Goal: Information Seeking & Learning: Learn about a topic

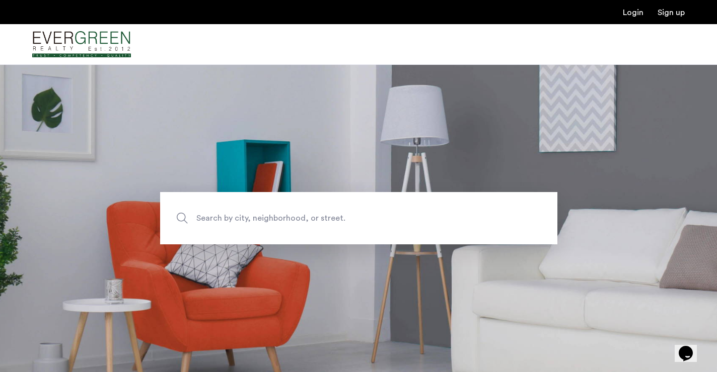
click at [244, 222] on span "Search by city, neighborhood, or street." at bounding box center [335, 219] width 278 height 14
click at [244, 222] on input "Search by city, neighborhood, or street." at bounding box center [358, 218] width 397 height 52
type input "**********"
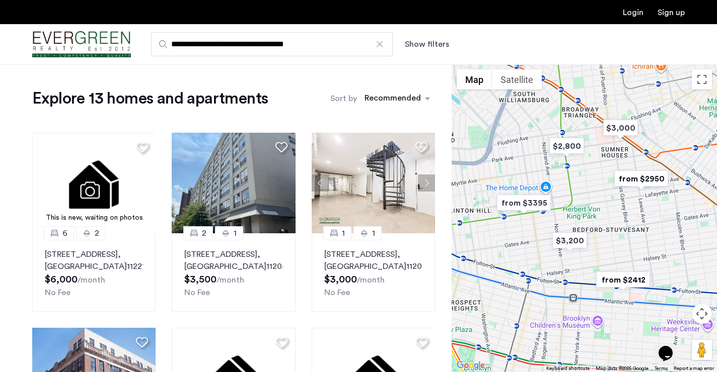
click at [428, 43] on button "Show filters" at bounding box center [427, 44] width 44 height 12
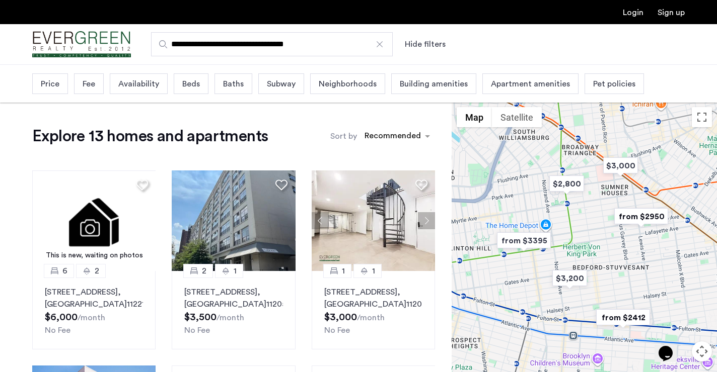
click at [54, 89] on span "Price" at bounding box center [50, 84] width 19 height 12
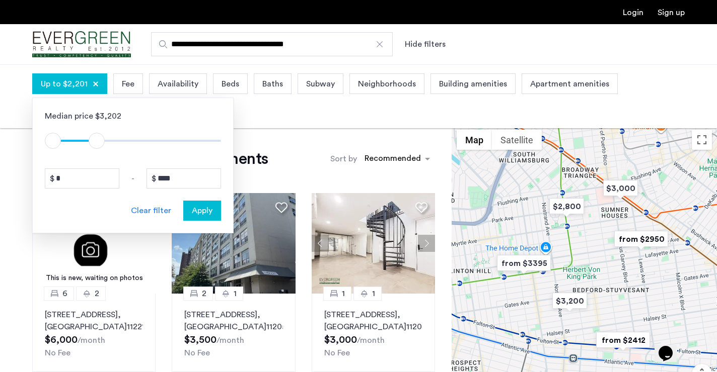
type input "****"
drag, startPoint x: 212, startPoint y: 139, endPoint x: 100, endPoint y: 139, distance: 112.3
click at [100, 139] on span "ngx-slider-max" at bounding box center [101, 141] width 16 height 16
click at [204, 209] on span "Apply" at bounding box center [202, 211] width 21 height 12
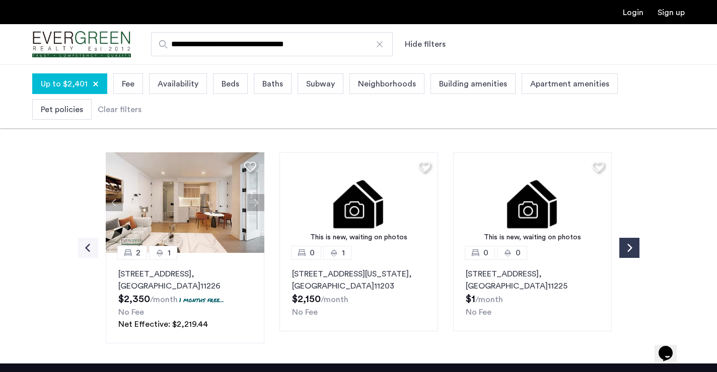
scroll to position [415, 0]
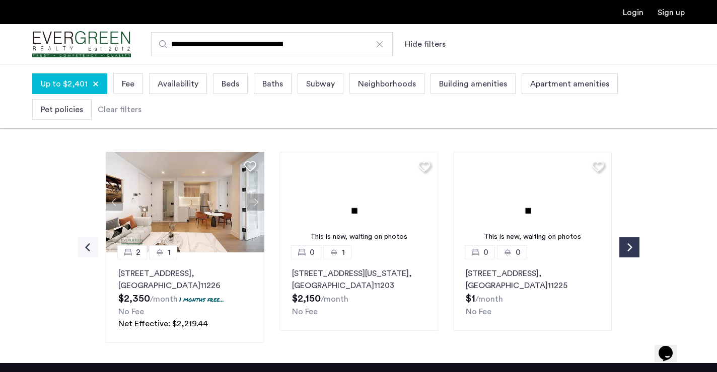
click at [252, 203] on button "Next apartment" at bounding box center [255, 202] width 17 height 17
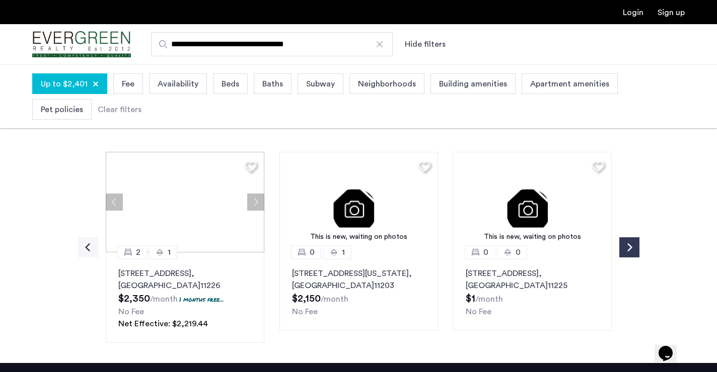
click at [252, 203] on div at bounding box center [185, 202] width 159 height 101
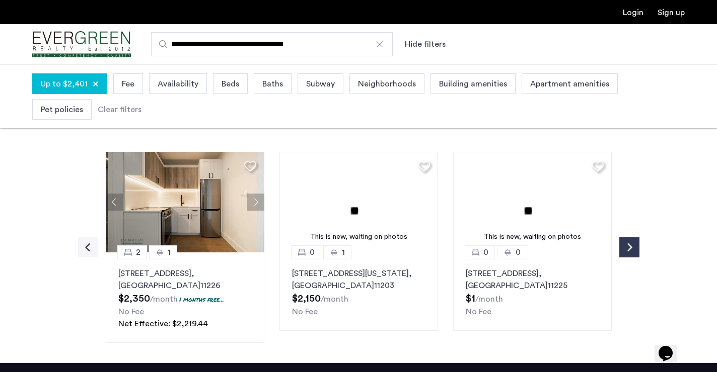
click at [252, 203] on button "Next apartment" at bounding box center [255, 202] width 17 height 17
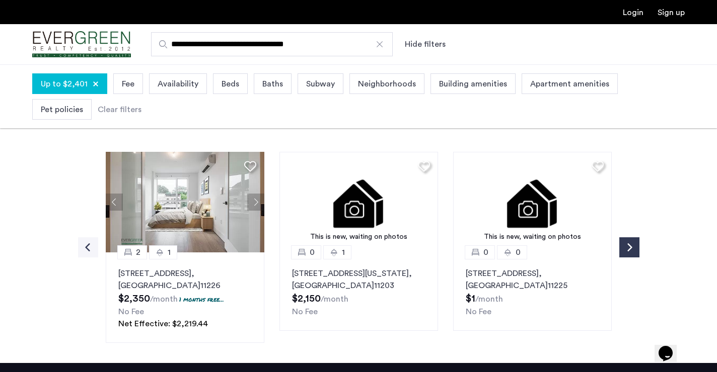
click at [252, 203] on button "Next apartment" at bounding box center [255, 202] width 17 height 17
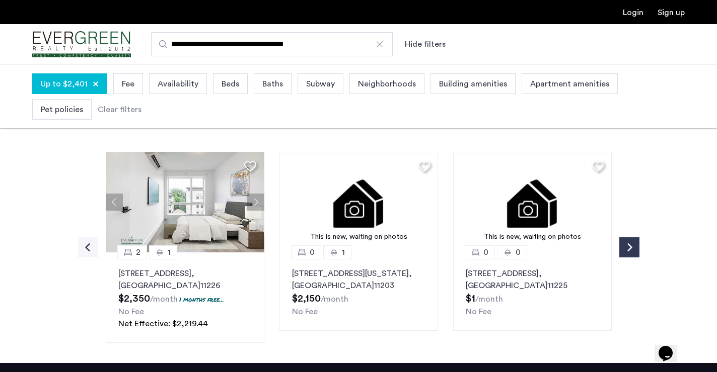
click at [252, 203] on button "Next apartment" at bounding box center [255, 202] width 17 height 17
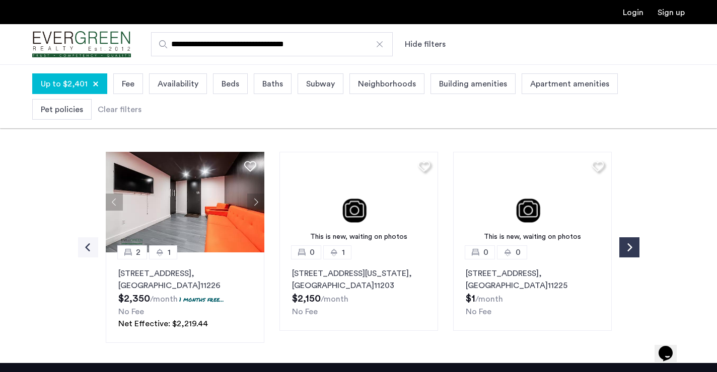
click at [252, 203] on button "Next apartment" at bounding box center [255, 202] width 17 height 17
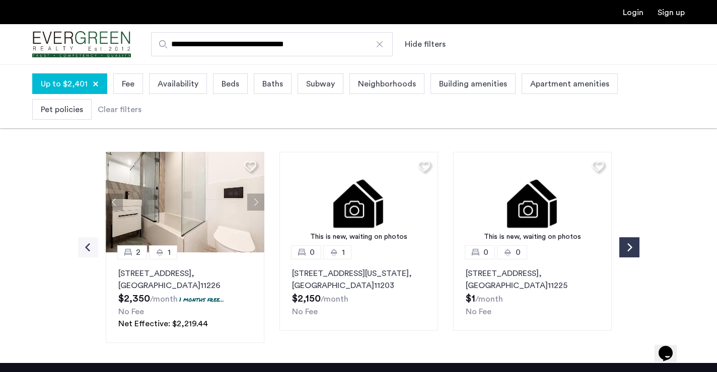
click at [252, 203] on button "Next apartment" at bounding box center [255, 202] width 17 height 17
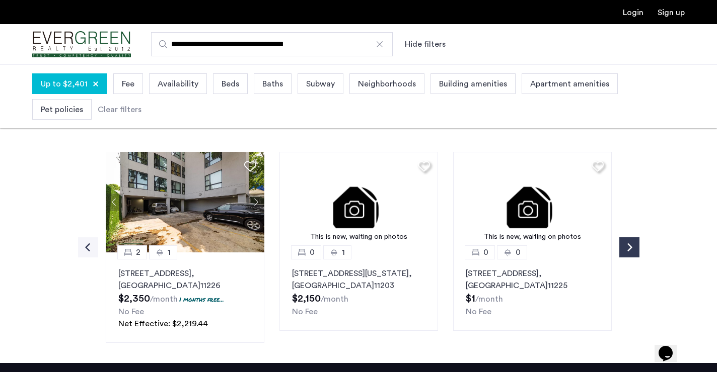
click at [254, 204] on button "Next apartment" at bounding box center [255, 202] width 17 height 17
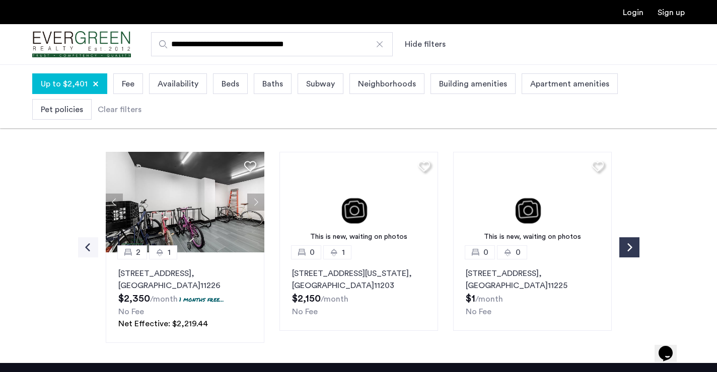
click at [254, 204] on button "Next apartment" at bounding box center [255, 202] width 17 height 17
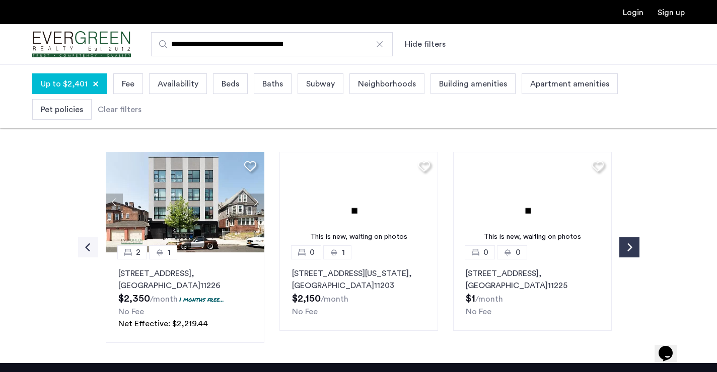
click at [254, 204] on button "Next apartment" at bounding box center [255, 202] width 17 height 17
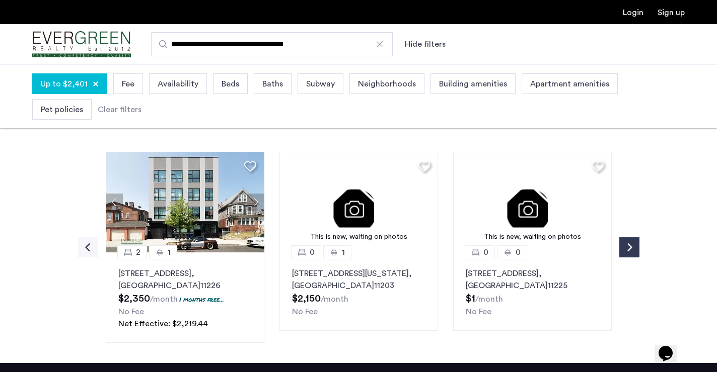
click at [254, 204] on button "Next apartment" at bounding box center [255, 202] width 17 height 17
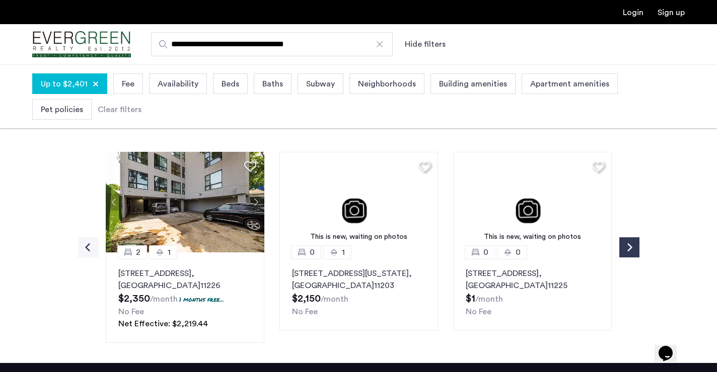
click at [159, 275] on p "[STREET_ADDRESS]" at bounding box center [184, 280] width 133 height 24
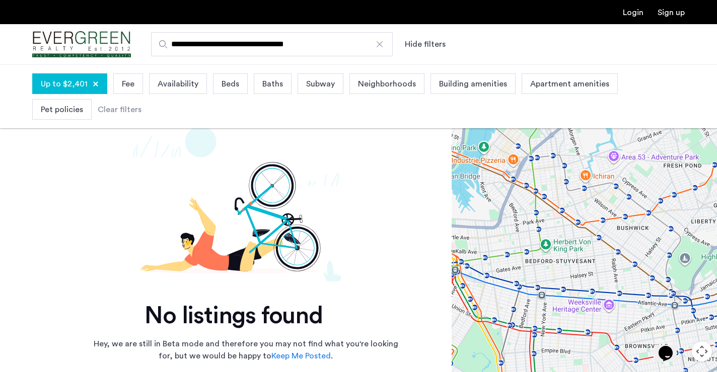
scroll to position [0, 0]
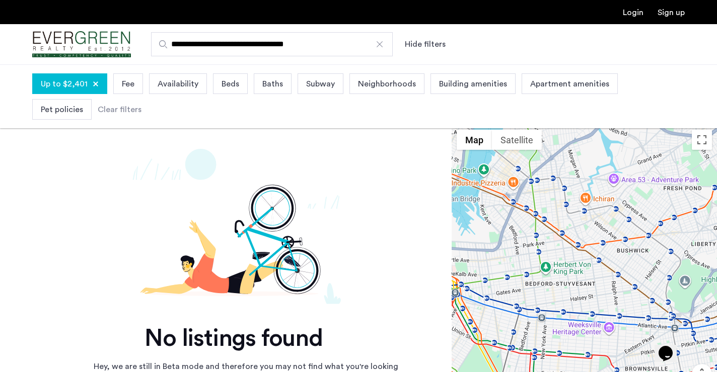
click at [380, 43] on div at bounding box center [380, 44] width 10 height 10
click at [380, 43] on input "**********" at bounding box center [272, 44] width 242 height 24
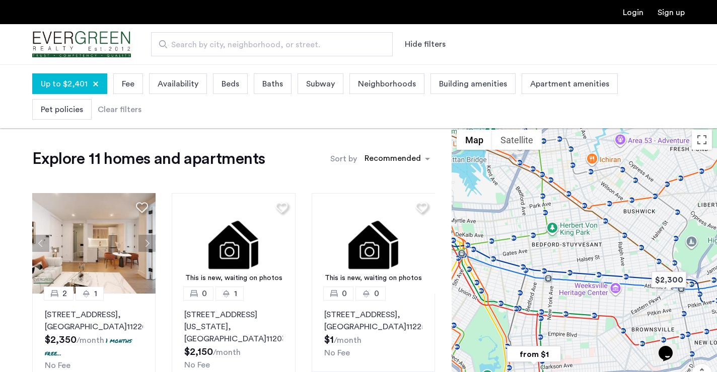
drag, startPoint x: 607, startPoint y: 206, endPoint x: 586, endPoint y: 331, distance: 126.5
click at [586, 331] on div at bounding box center [584, 279] width 265 height 308
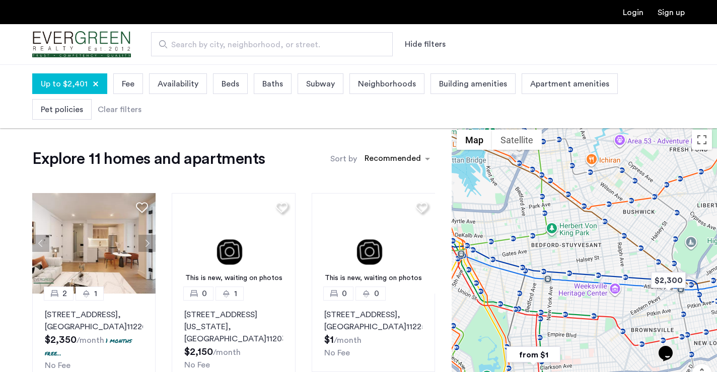
click at [583, 222] on div at bounding box center [584, 279] width 265 height 308
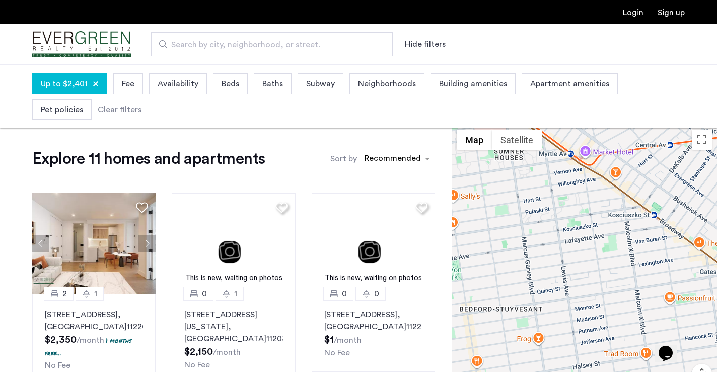
drag, startPoint x: 600, startPoint y: 188, endPoint x: 555, endPoint y: 279, distance: 101.1
click at [555, 279] on div at bounding box center [584, 279] width 265 height 308
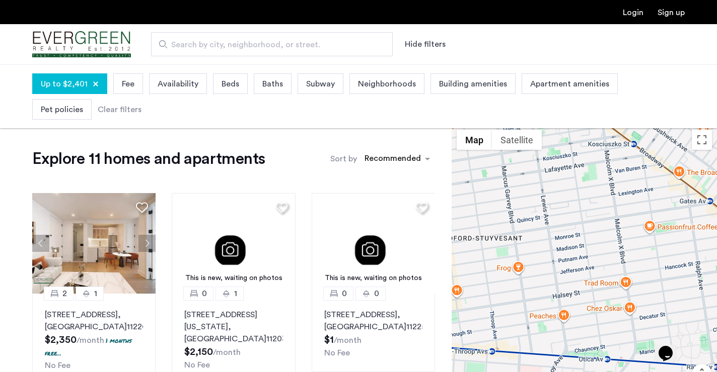
drag, startPoint x: 552, startPoint y: 235, endPoint x: 527, endPoint y: 163, distance: 76.1
click at [527, 163] on div at bounding box center [584, 279] width 265 height 308
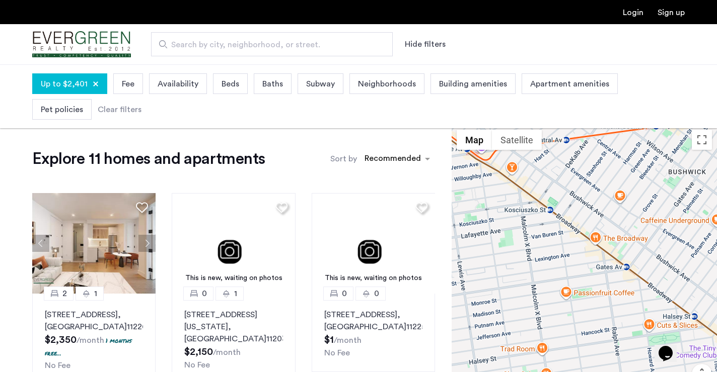
drag, startPoint x: 560, startPoint y: 195, endPoint x: 516, endPoint y: 268, distance: 85.6
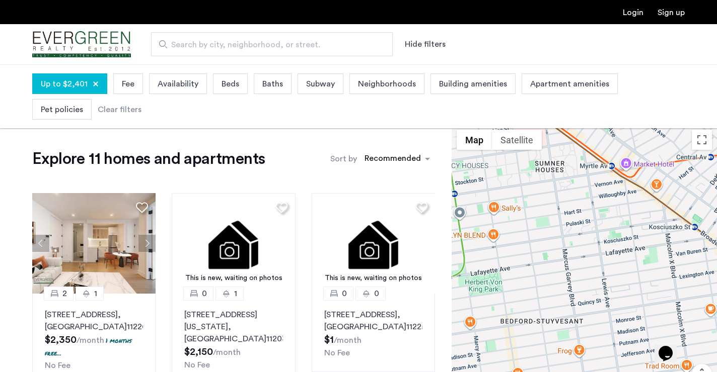
drag, startPoint x: 508, startPoint y: 230, endPoint x: 606, endPoint y: 241, distance: 98.3
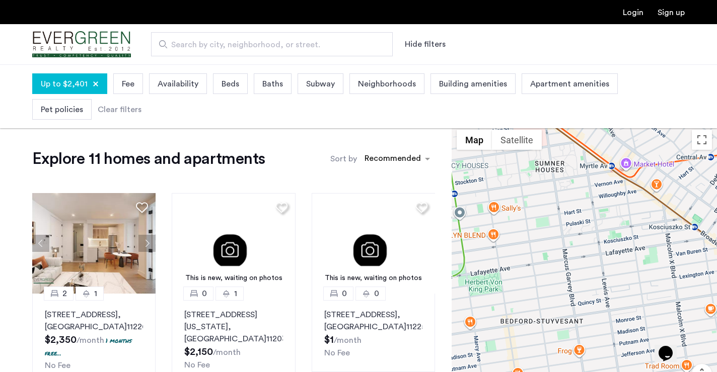
click at [606, 241] on div at bounding box center [584, 279] width 265 height 308
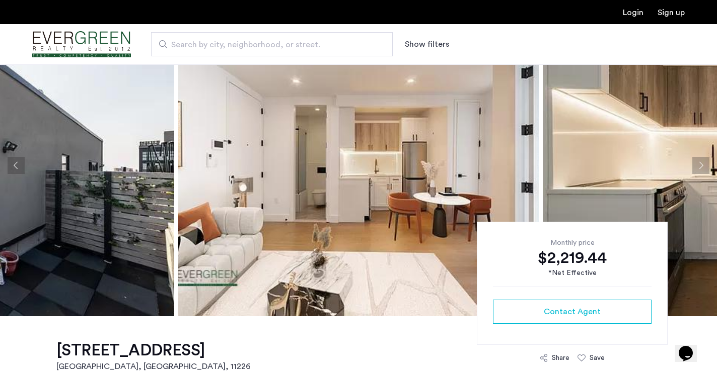
scroll to position [49, 0]
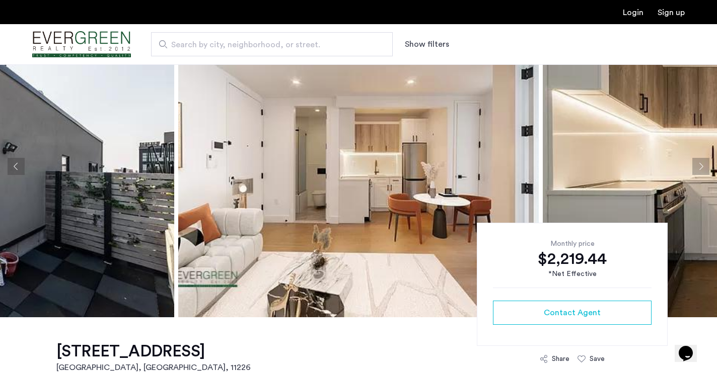
click at [700, 166] on button "Next apartment" at bounding box center [700, 166] width 17 height 17
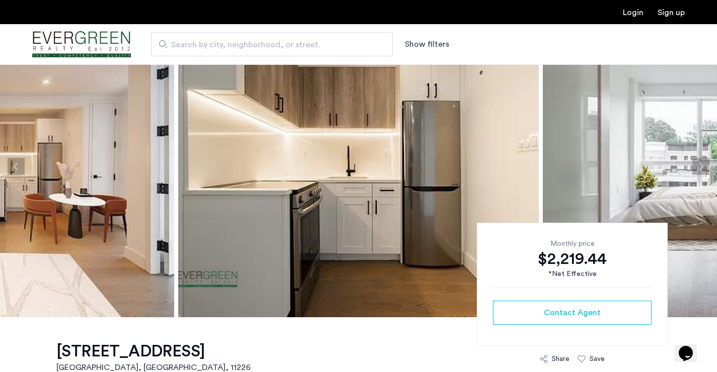
click at [700, 166] on button "Next apartment" at bounding box center [700, 166] width 17 height 17
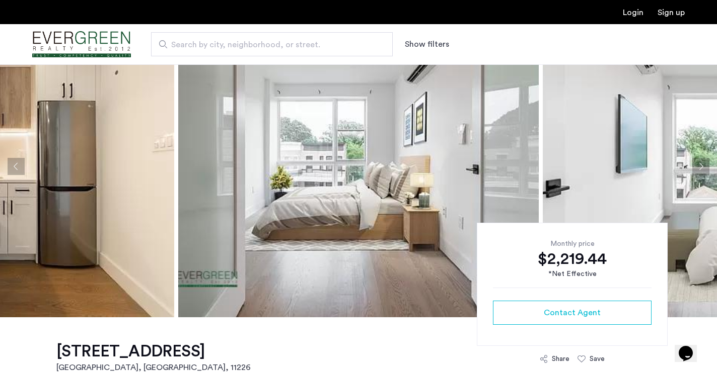
click at [700, 166] on button "Next apartment" at bounding box center [700, 166] width 17 height 17
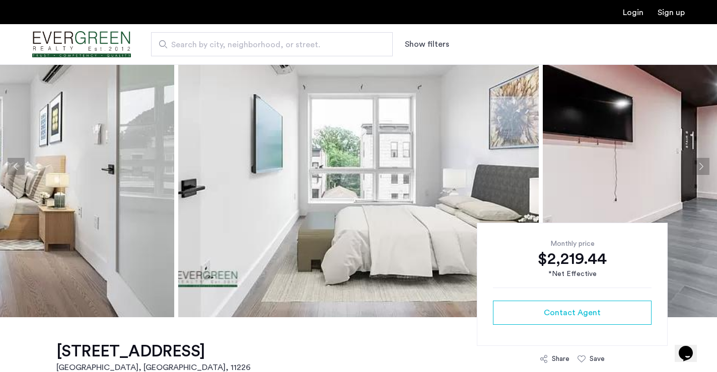
click at [700, 166] on button "Next apartment" at bounding box center [700, 166] width 17 height 17
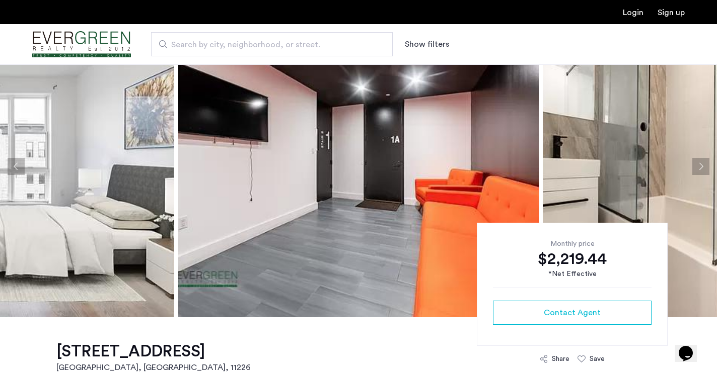
click at [700, 166] on button "Next apartment" at bounding box center [700, 166] width 17 height 17
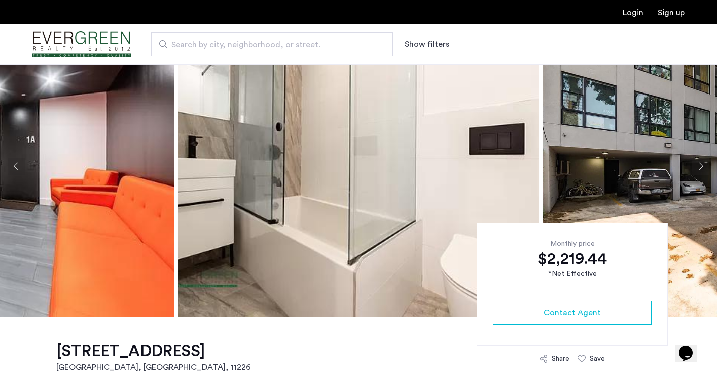
click at [700, 170] on button "Next apartment" at bounding box center [700, 166] width 17 height 17
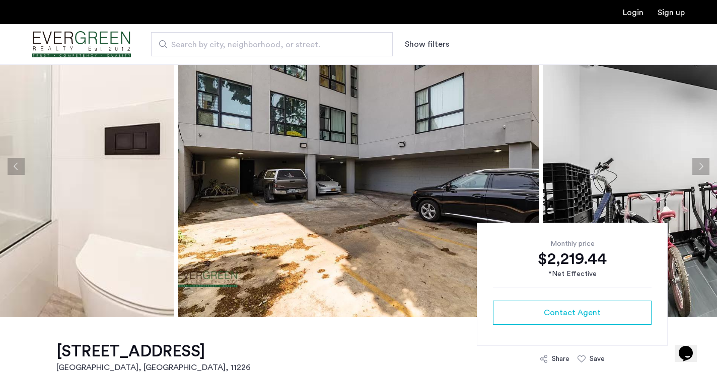
click at [700, 170] on button "Next apartment" at bounding box center [700, 166] width 17 height 17
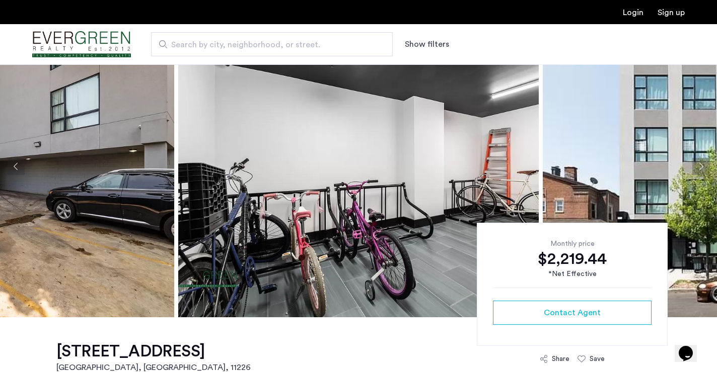
click at [19, 173] on button "Previous apartment" at bounding box center [16, 166] width 17 height 17
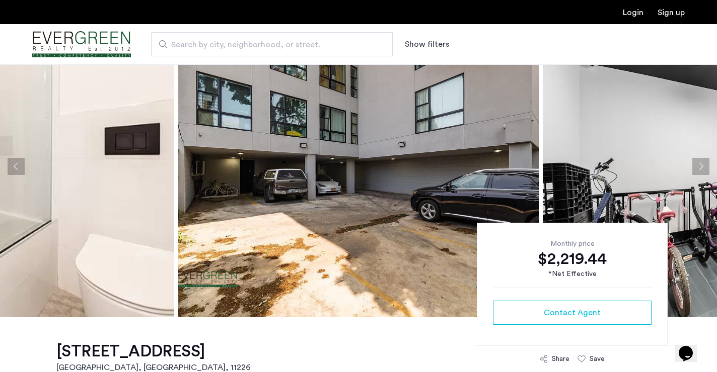
click at [19, 173] on button "Previous apartment" at bounding box center [16, 166] width 17 height 17
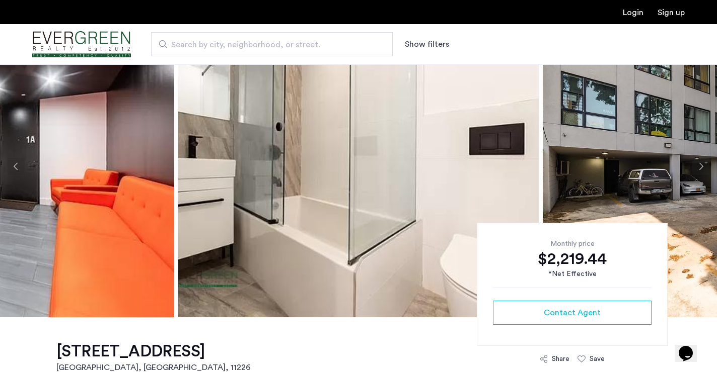
click at [19, 173] on button "Previous apartment" at bounding box center [16, 166] width 17 height 17
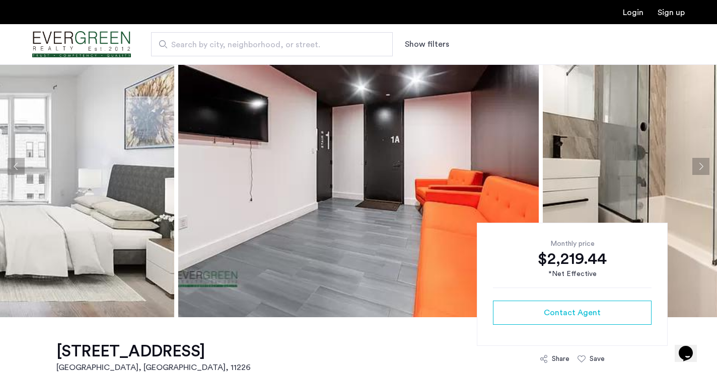
click at [19, 173] on button "Previous apartment" at bounding box center [16, 166] width 17 height 17
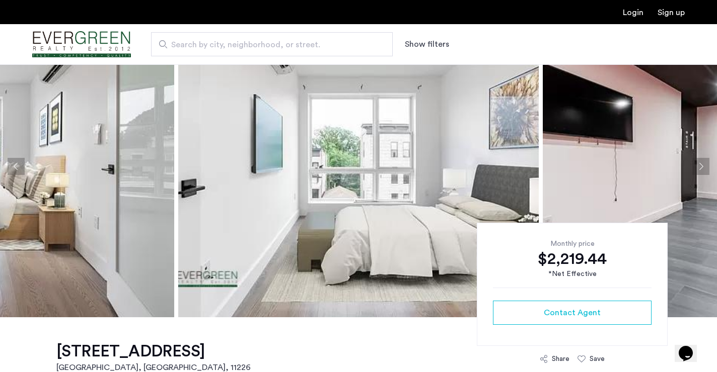
click at [19, 173] on button "Previous apartment" at bounding box center [16, 166] width 17 height 17
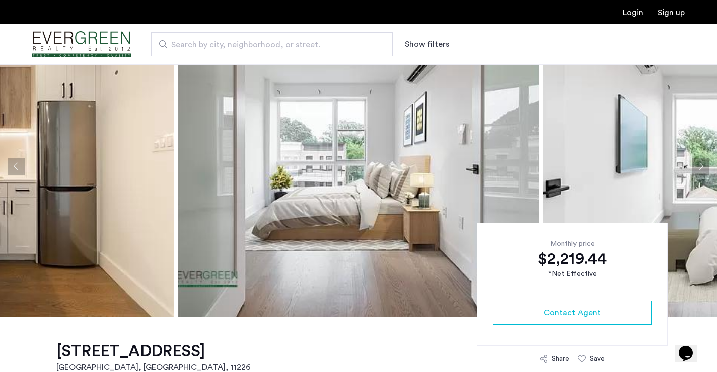
click at [19, 173] on button "Previous apartment" at bounding box center [16, 166] width 17 height 17
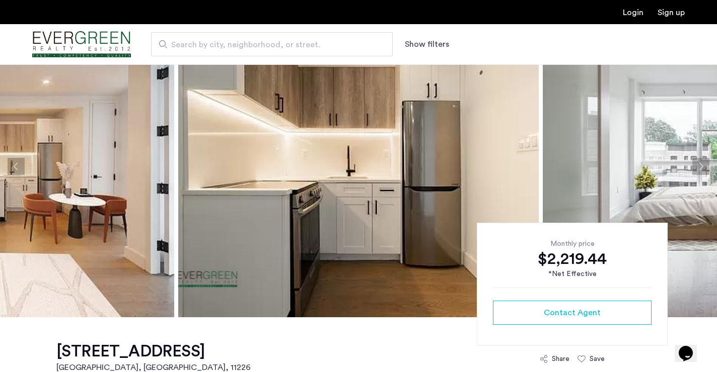
click at [19, 173] on button "Previous apartment" at bounding box center [16, 166] width 17 height 17
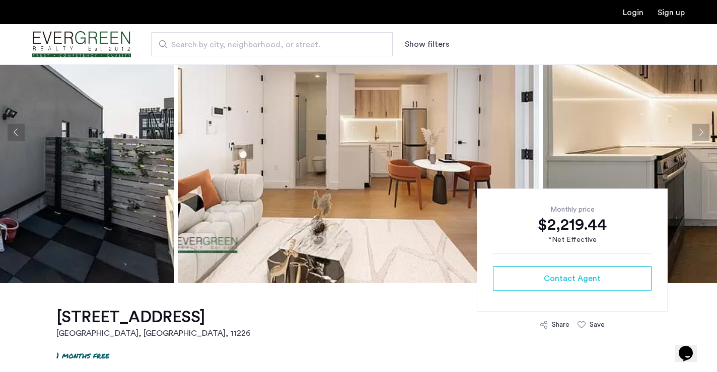
scroll to position [73, 0]
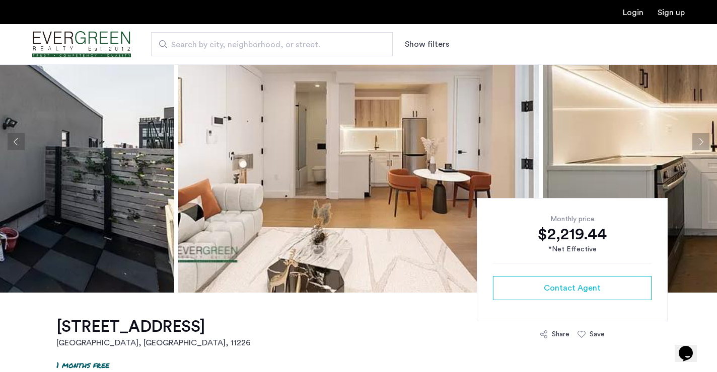
click at [16, 141] on button "Previous apartment" at bounding box center [16, 141] width 17 height 17
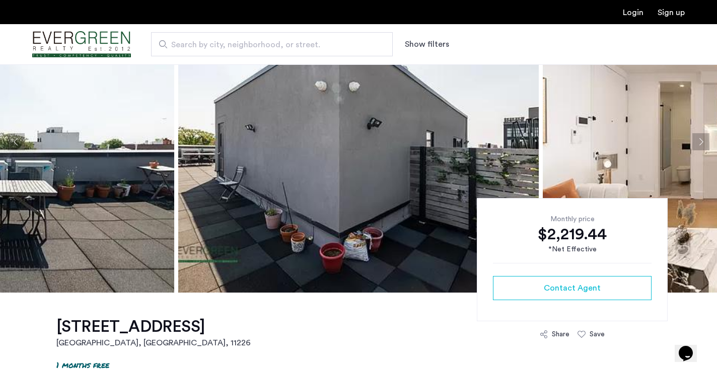
click at [16, 141] on button "Previous apartment" at bounding box center [16, 141] width 17 height 17
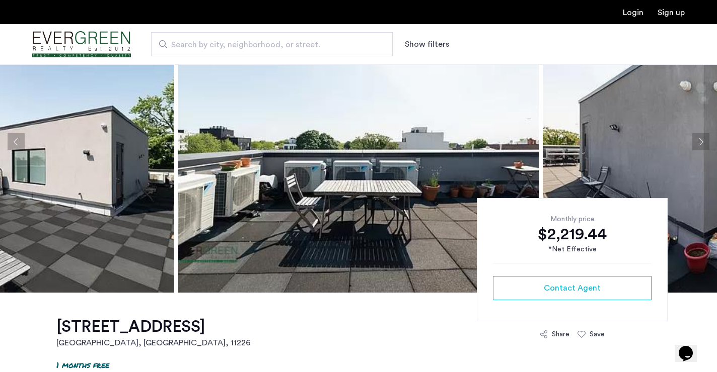
click at [16, 141] on button "Previous apartment" at bounding box center [16, 141] width 17 height 17
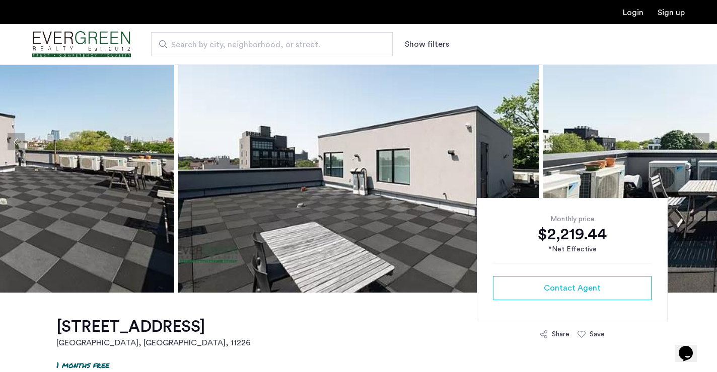
click at [16, 141] on button "Previous apartment" at bounding box center [16, 141] width 17 height 17
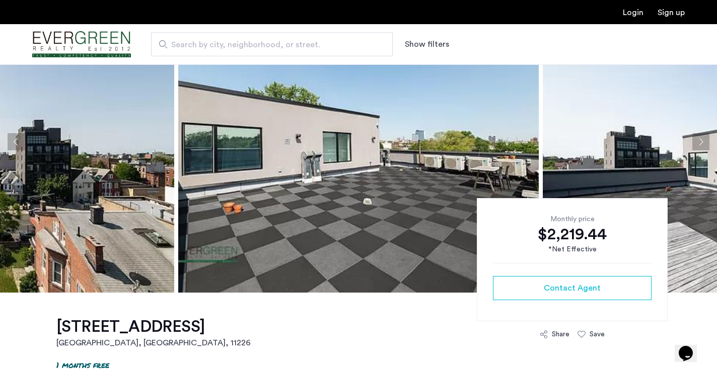
click at [16, 141] on button "Previous apartment" at bounding box center [16, 141] width 17 height 17
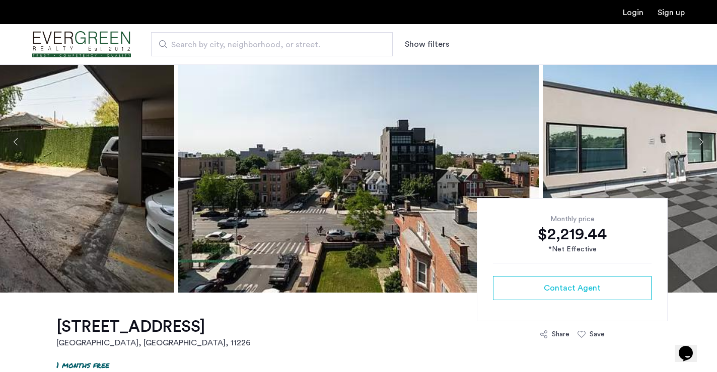
click at [16, 141] on button "Previous apartment" at bounding box center [16, 141] width 17 height 17
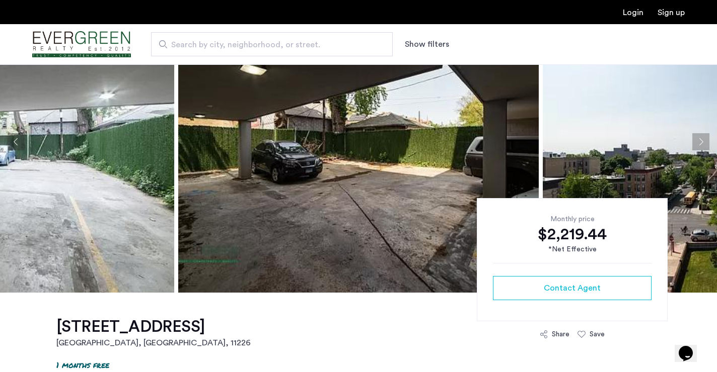
click at [16, 141] on button "Previous apartment" at bounding box center [16, 141] width 17 height 17
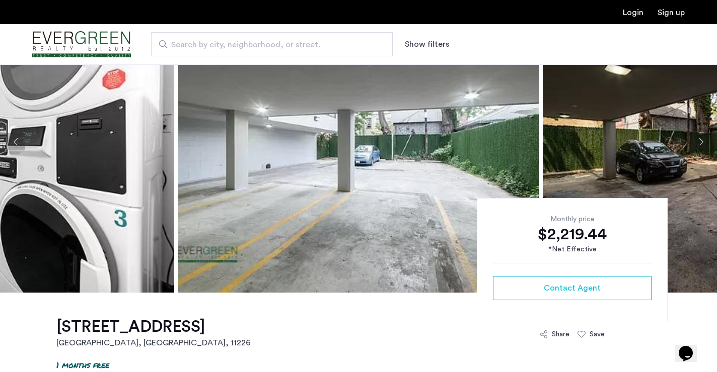
click at [16, 141] on button "Previous apartment" at bounding box center [16, 141] width 17 height 17
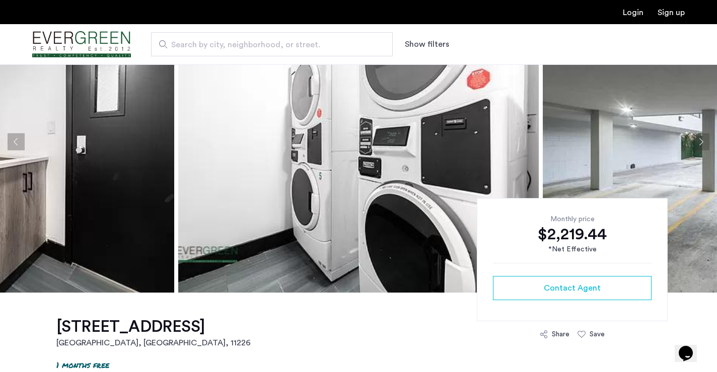
click at [16, 141] on button "Previous apartment" at bounding box center [16, 141] width 17 height 17
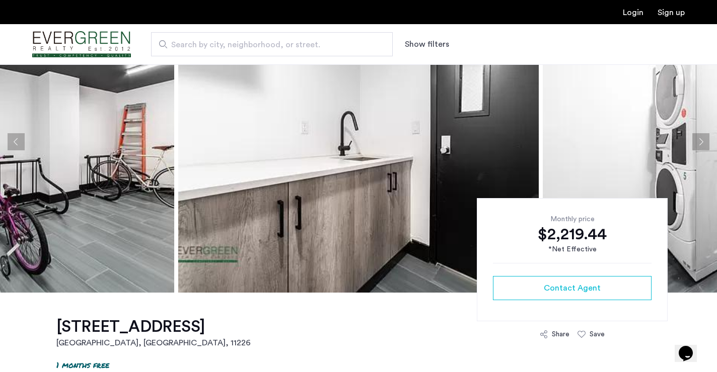
click at [16, 141] on button "Previous apartment" at bounding box center [16, 141] width 17 height 17
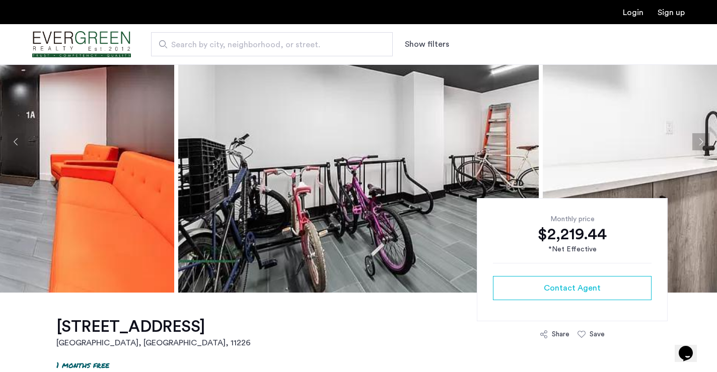
click at [16, 141] on button "Previous apartment" at bounding box center [16, 141] width 17 height 17
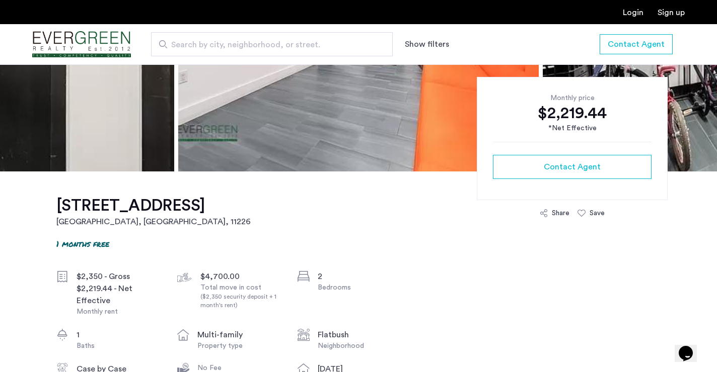
scroll to position [0, 0]
